Goal: Information Seeking & Learning: Learn about a topic

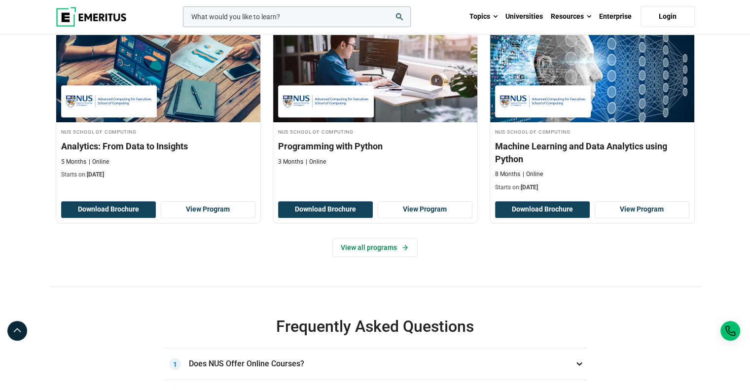
scroll to position [444, 0]
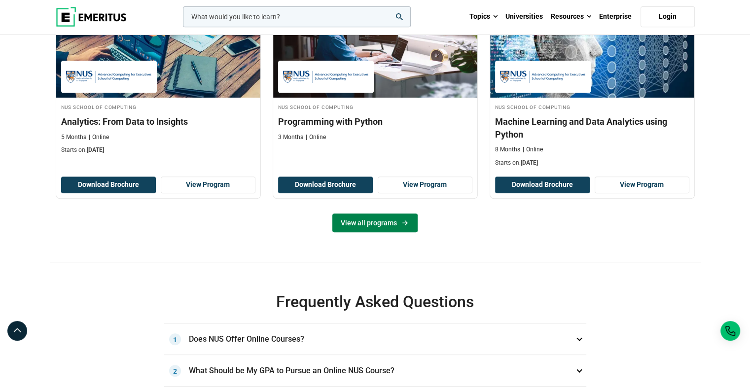
click at [375, 232] on link "View all programs" at bounding box center [374, 222] width 85 height 19
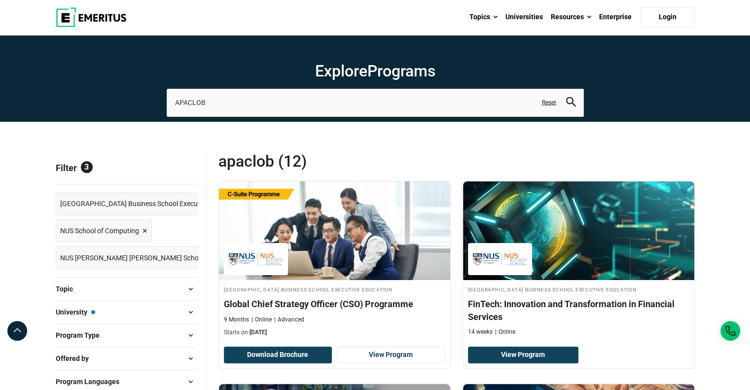
click at [81, 310] on span "University — National University of Singapore Business School Executive Educati…" at bounding box center [75, 312] width 39 height 11
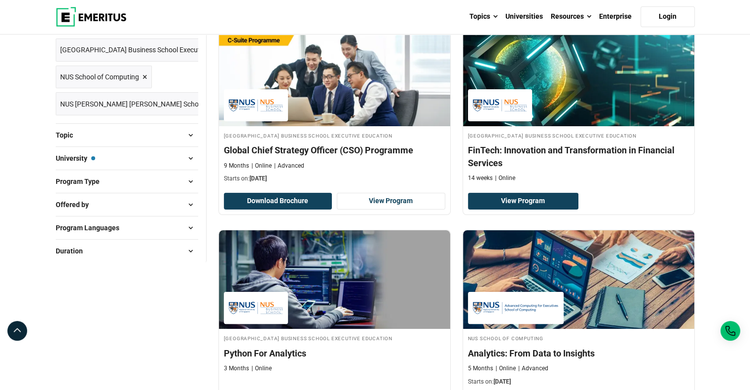
scroll to position [197, 0]
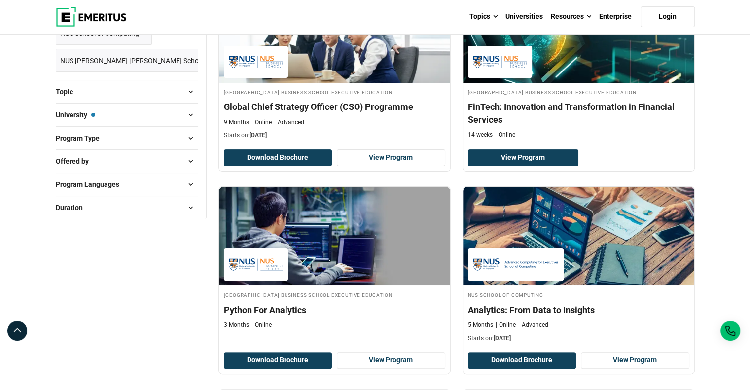
click at [174, 206] on button "Duration" at bounding box center [127, 207] width 142 height 15
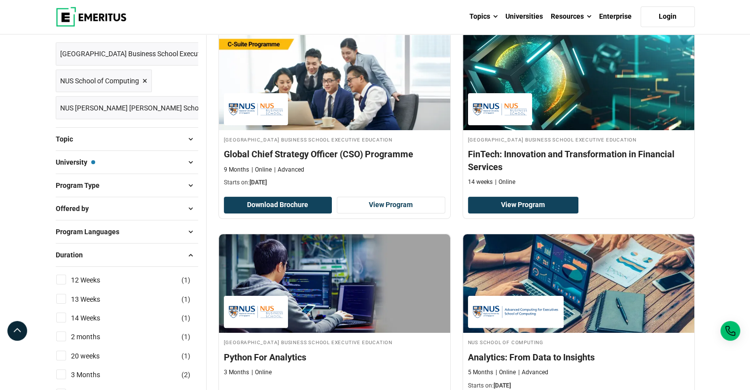
scroll to position [148, 0]
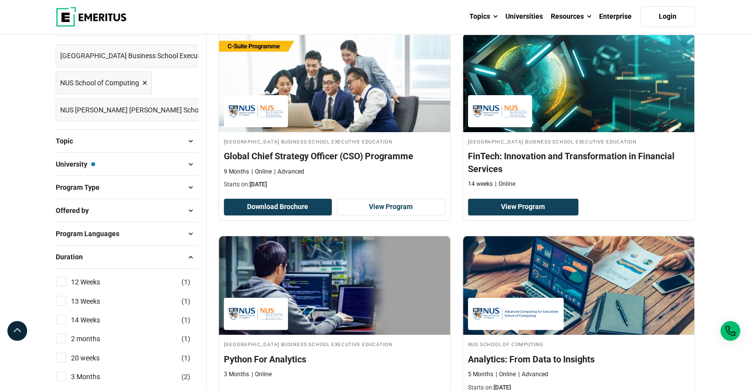
click at [186, 249] on span at bounding box center [190, 256] width 15 height 15
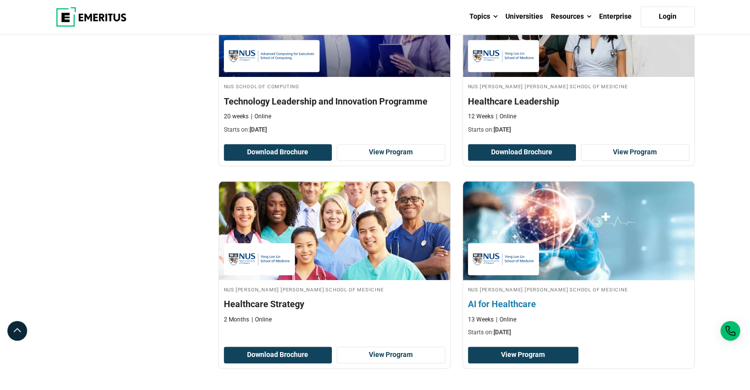
scroll to position [1035, 0]
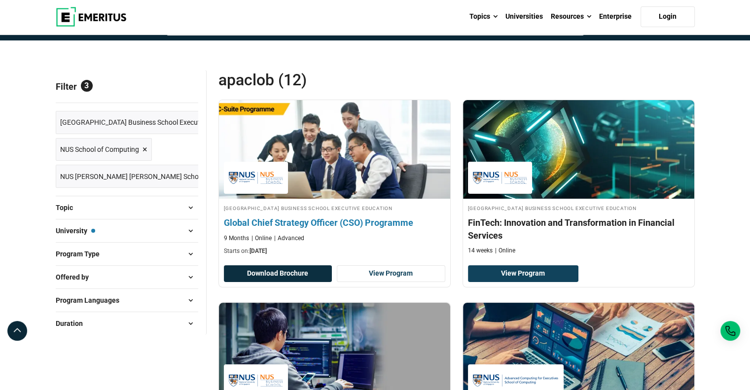
scroll to position [0, 0]
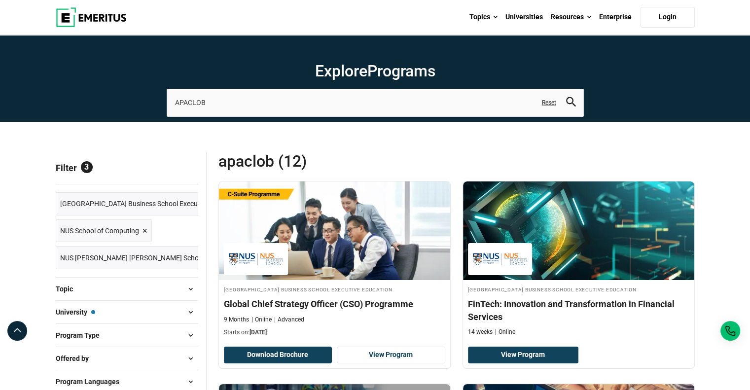
click at [178, 169] on span "Reset all" at bounding box center [183, 169] width 31 height 13
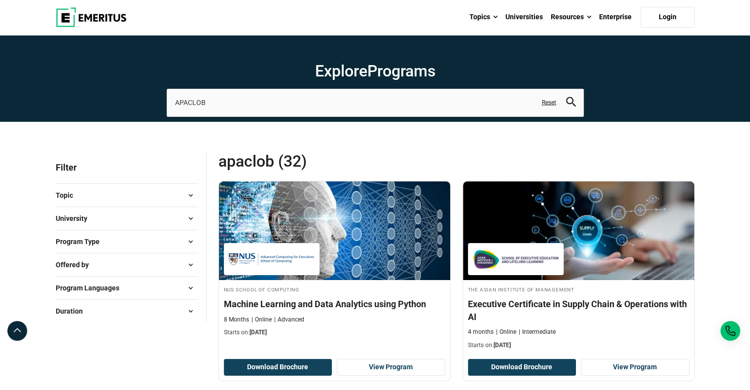
click at [83, 218] on span "University" at bounding box center [75, 218] width 39 height 11
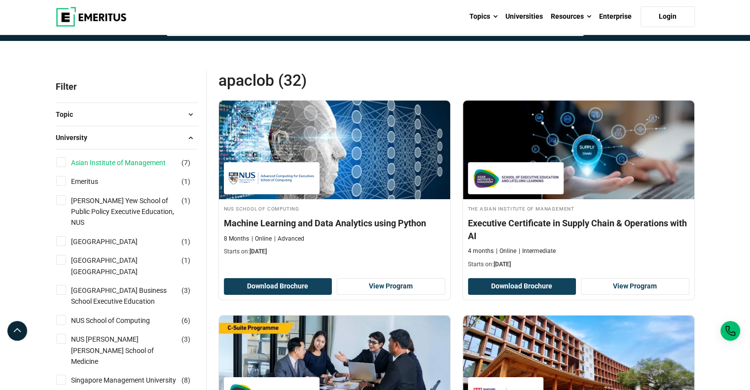
scroll to position [99, 0]
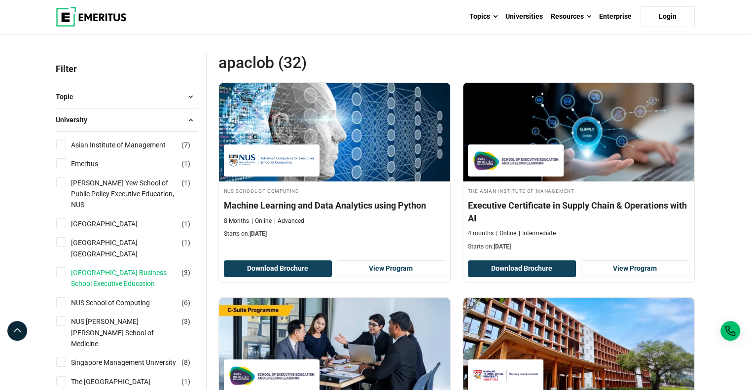
click at [138, 267] on link "[GEOGRAPHIC_DATA] Business School Executive Education" at bounding box center [134, 278] width 126 height 22
checkbox input "true"
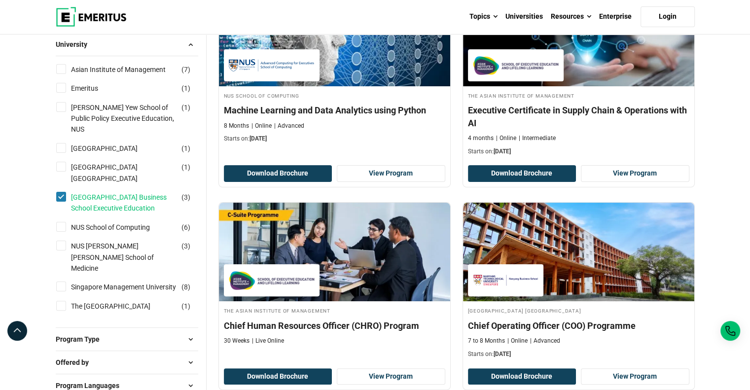
scroll to position [197, 0]
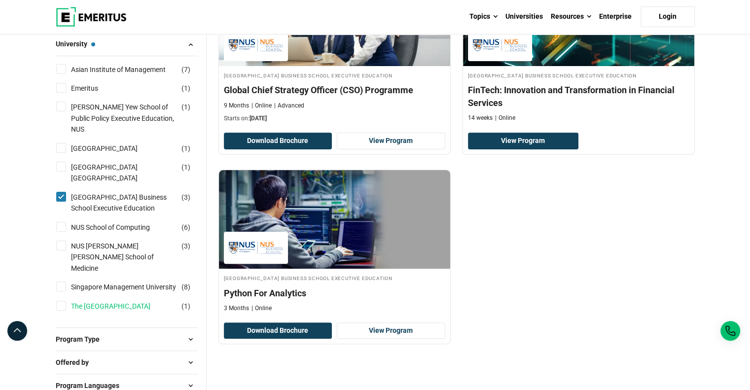
scroll to position [197, 0]
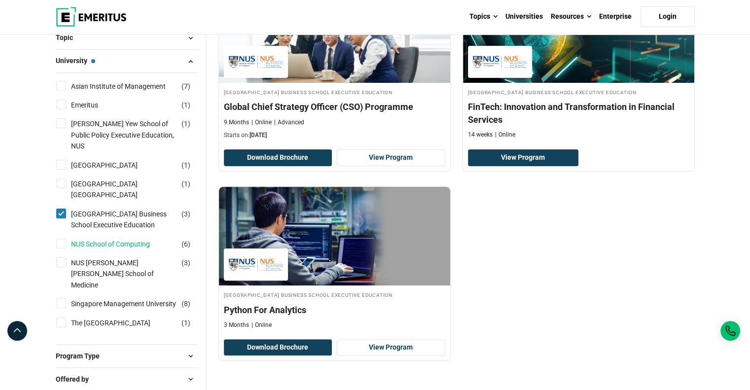
click at [134, 244] on link "NUS School of Computing" at bounding box center [120, 244] width 99 height 11
checkbox input "true"
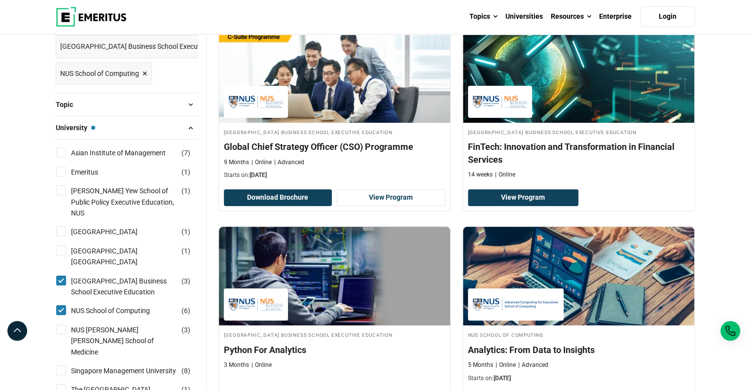
scroll to position [49, 0]
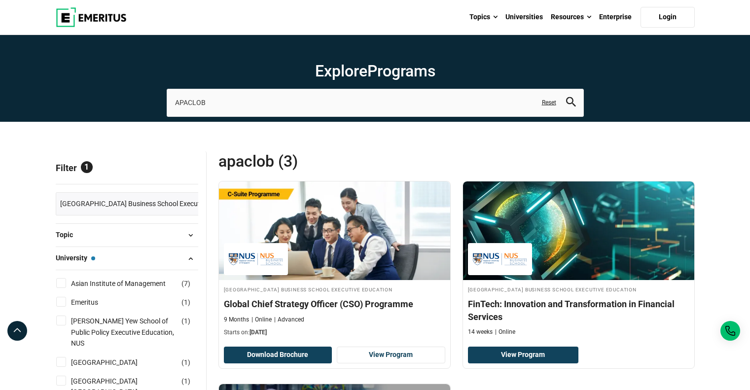
scroll to position [197, 0]
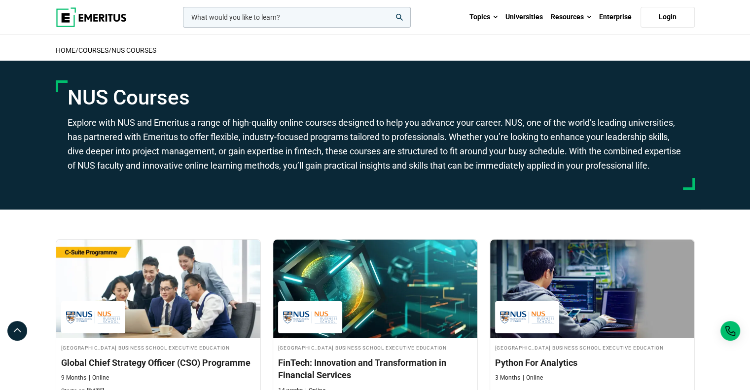
click at [129, 51] on link "NUS Courses" at bounding box center [133, 50] width 45 height 8
click at [137, 48] on link "NUS Courses" at bounding box center [133, 50] width 45 height 8
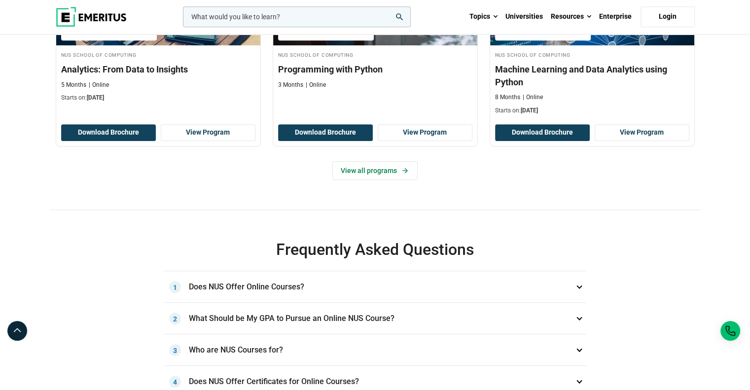
scroll to position [690, 0]
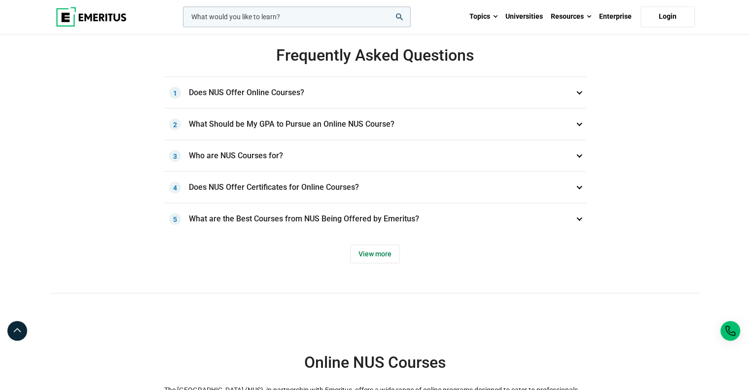
click at [279, 108] on h3 "Does NUS Offer Online Courses? 1" at bounding box center [375, 93] width 422 height 32
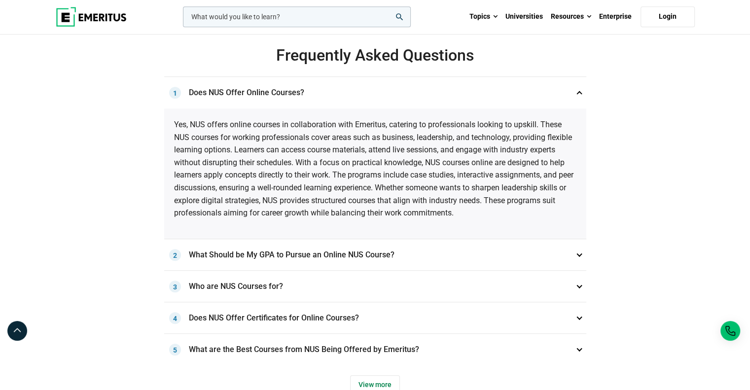
click at [280, 108] on h3 "Does NUS Offer Online Courses? 1" at bounding box center [375, 93] width 422 height 32
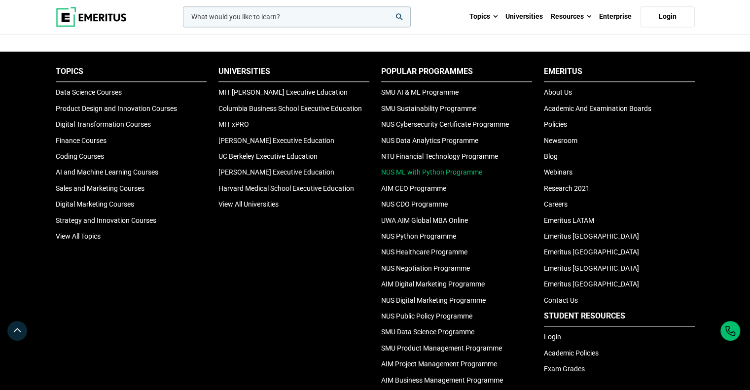
scroll to position [1429, 0]
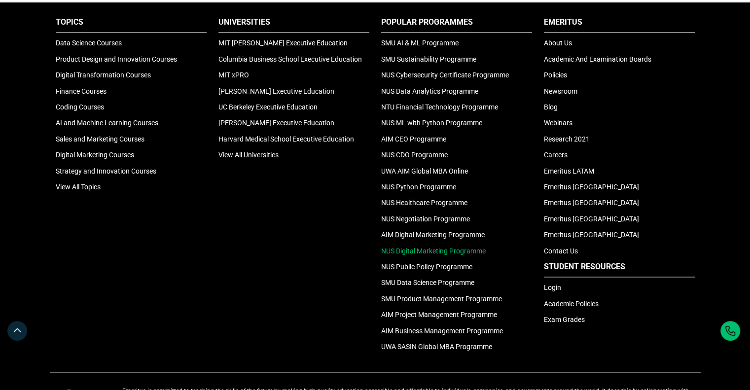
click at [461, 255] on link "NUS Digital Marketing Programme" at bounding box center [433, 251] width 104 height 8
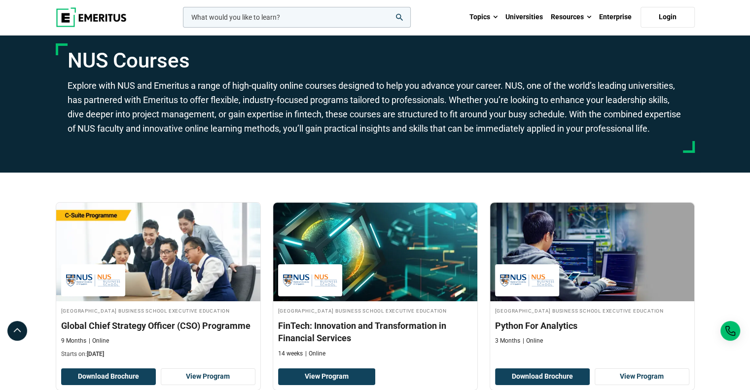
scroll to position [0, 0]
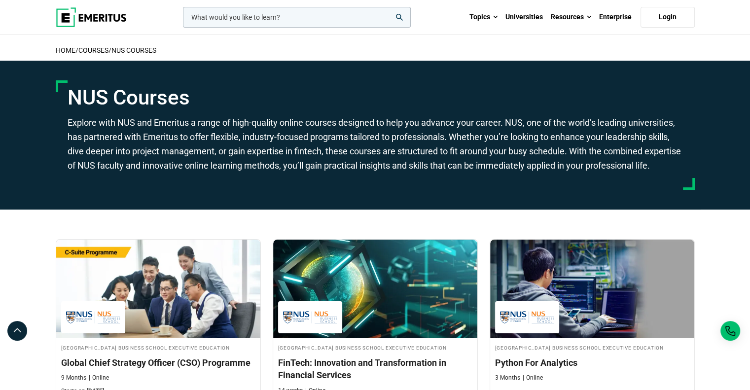
click at [393, 167] on p "Explore with NUS and Emeritus a range of high-quality online courses designed t…" at bounding box center [375, 144] width 615 height 57
click at [422, 118] on p "Explore with NUS and Emeritus a range of high-quality online courses designed t…" at bounding box center [375, 144] width 615 height 57
click at [424, 140] on p "Explore with NUS and Emeritus a range of high-quality online courses designed t…" at bounding box center [375, 144] width 615 height 57
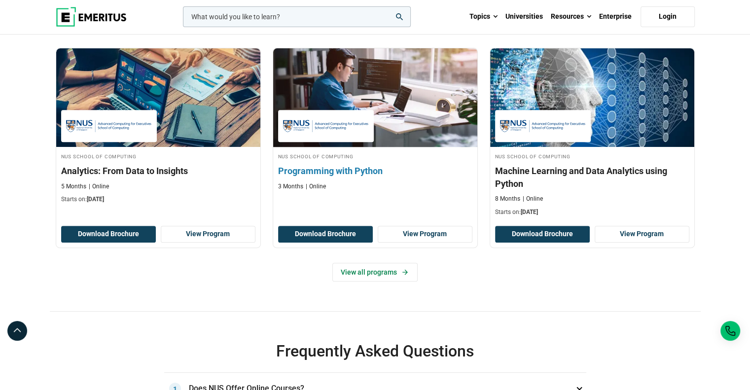
scroll to position [493, 0]
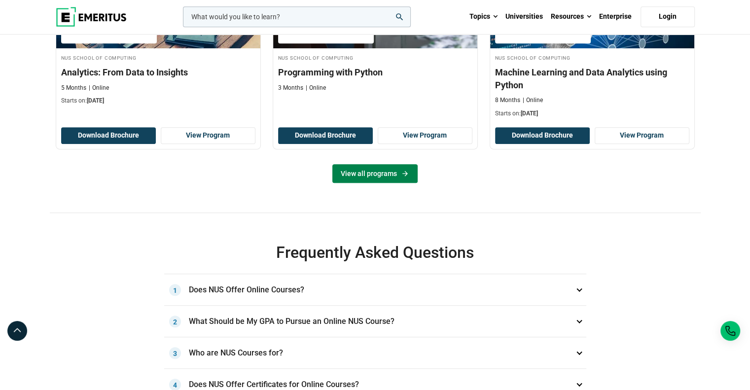
click at [386, 183] on link "View all programs" at bounding box center [374, 173] width 85 height 19
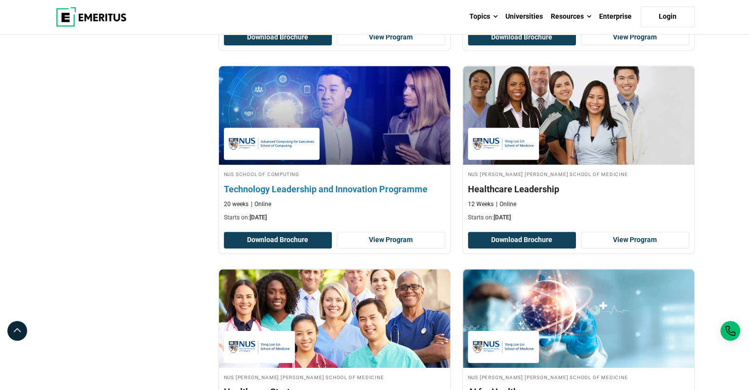
scroll to position [1035, 0]
